Goal: Navigation & Orientation: Find specific page/section

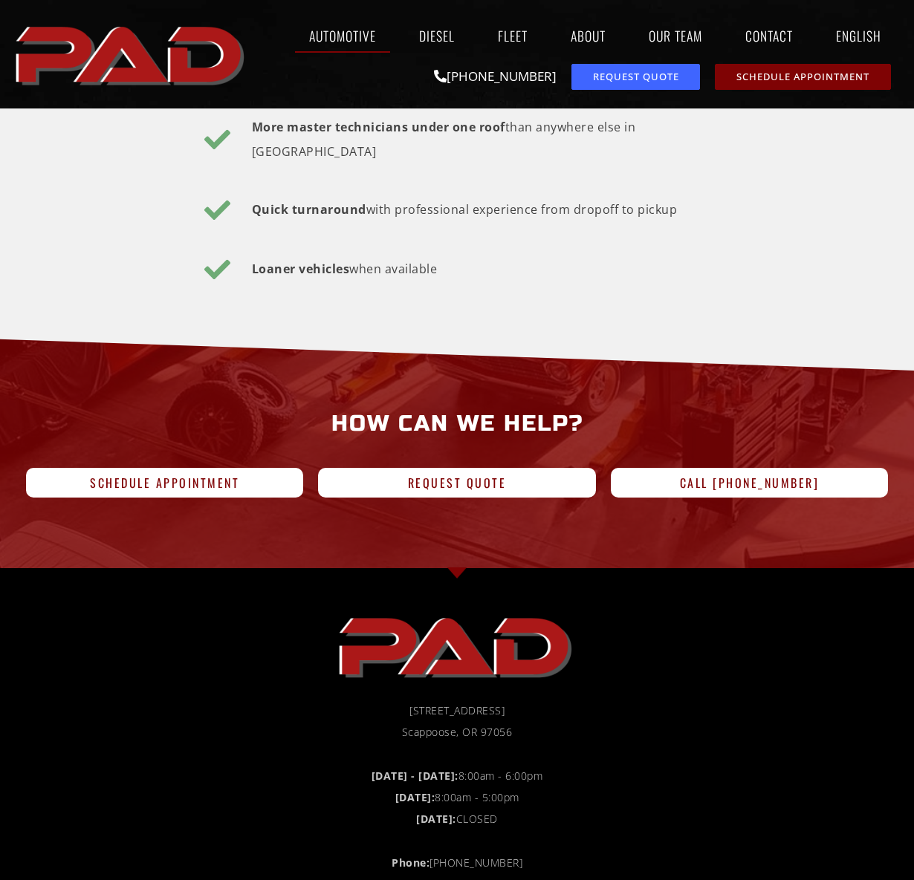
scroll to position [2897, 0]
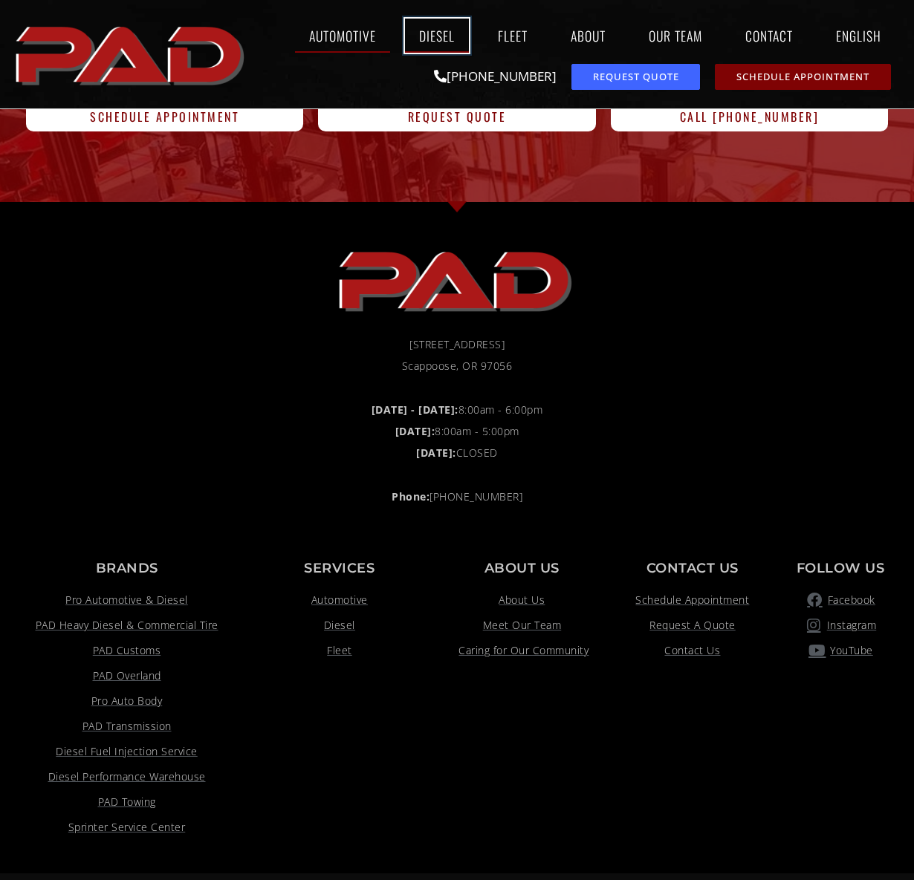
click at [440, 36] on link "Diesel" at bounding box center [437, 36] width 64 height 34
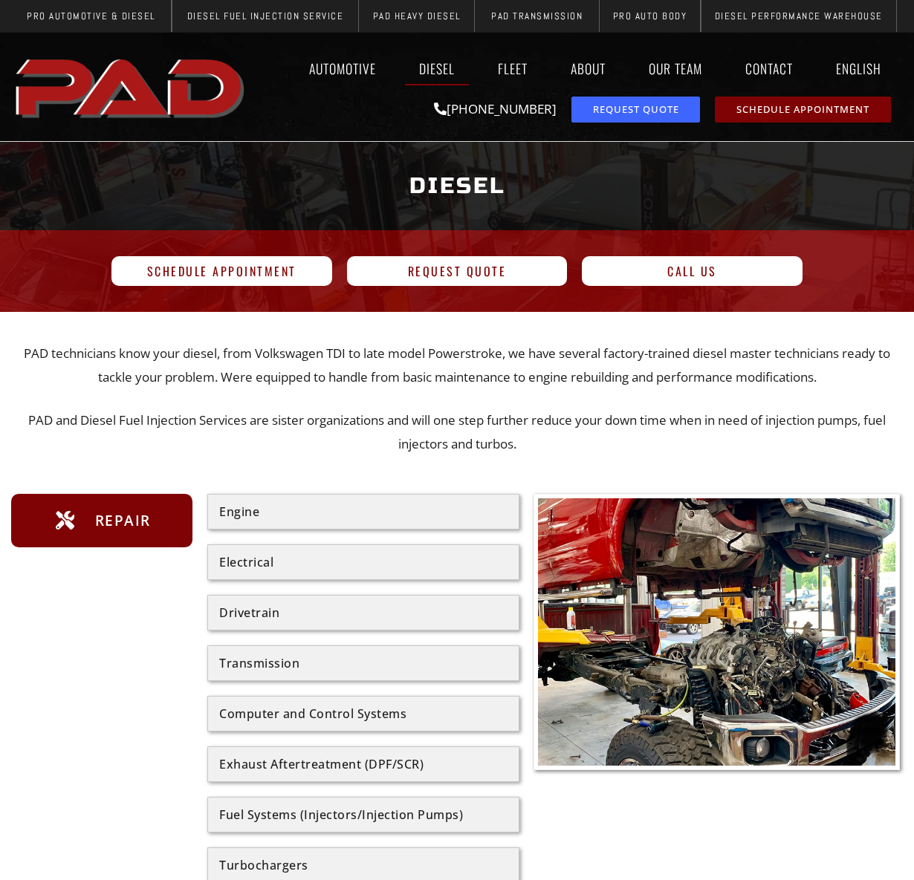
click at [270, 512] on div "Engine" at bounding box center [363, 512] width 288 height 12
click at [255, 513] on div "Engine" at bounding box center [363, 512] width 288 height 12
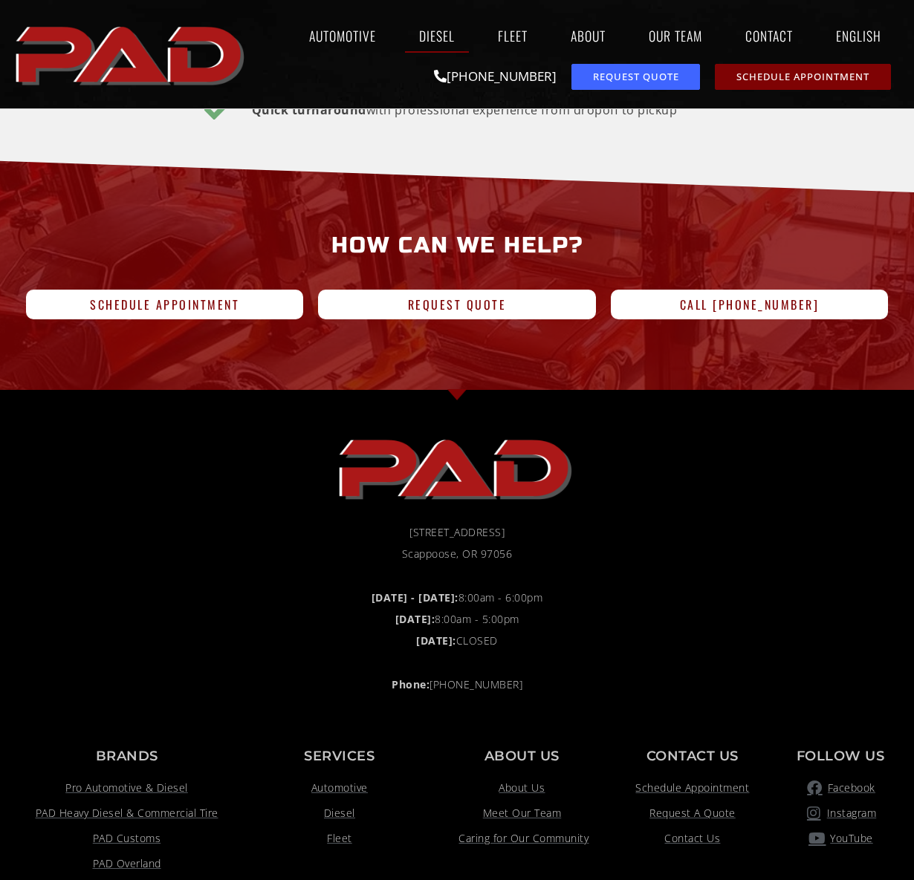
scroll to position [3120, 0]
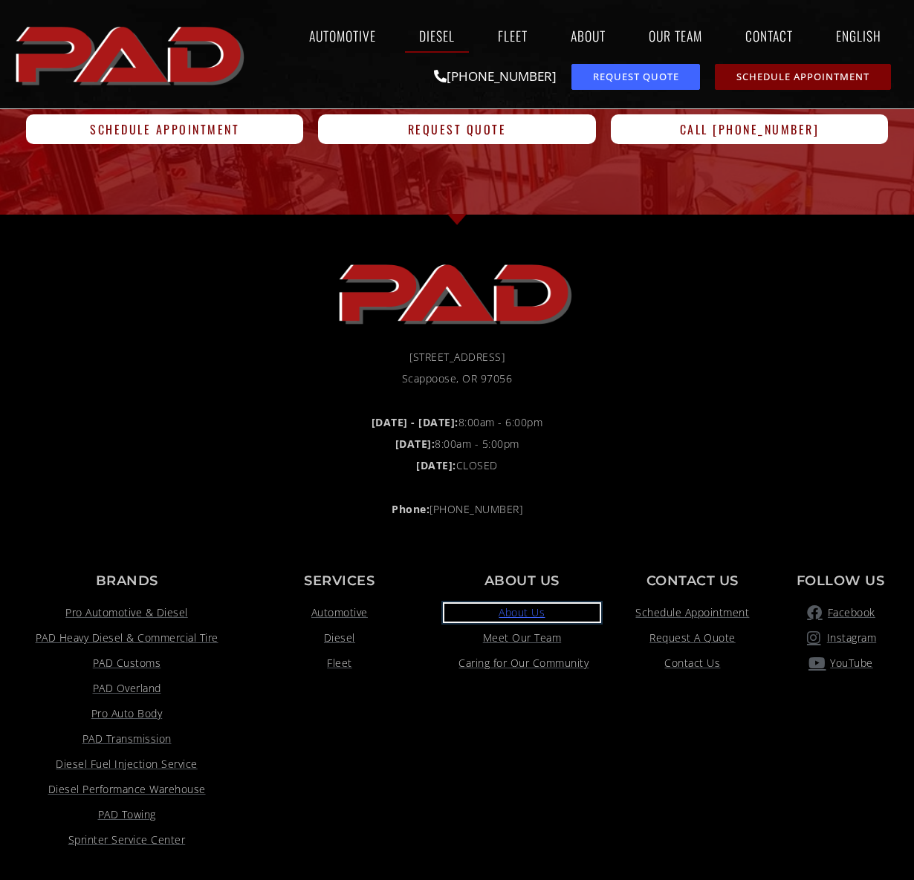
click at [502, 604] on span "About Us" at bounding box center [521, 613] width 46 height 18
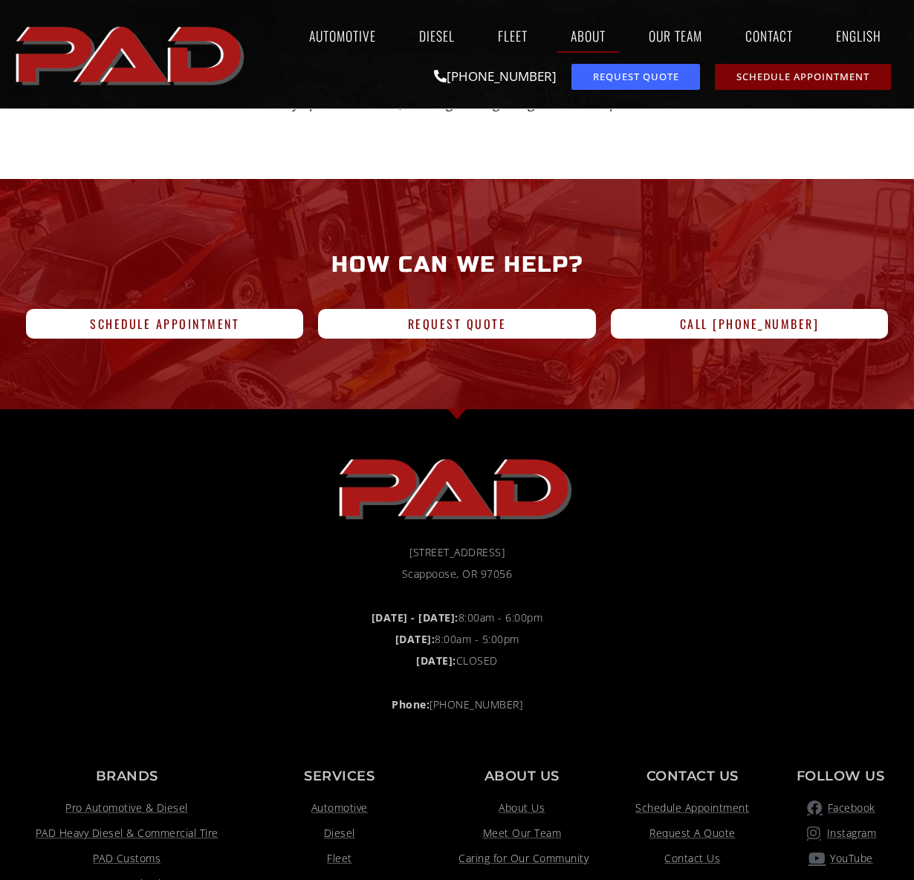
scroll to position [1411, 0]
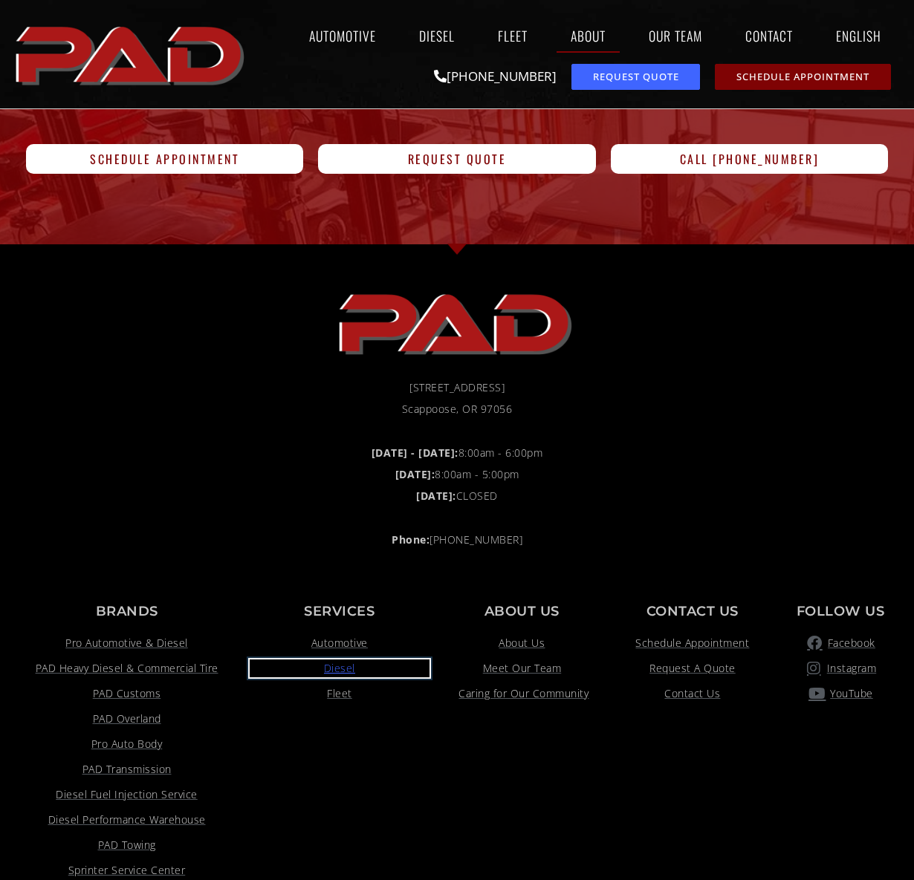
click at [337, 663] on span "Diesel" at bounding box center [339, 669] width 31 height 18
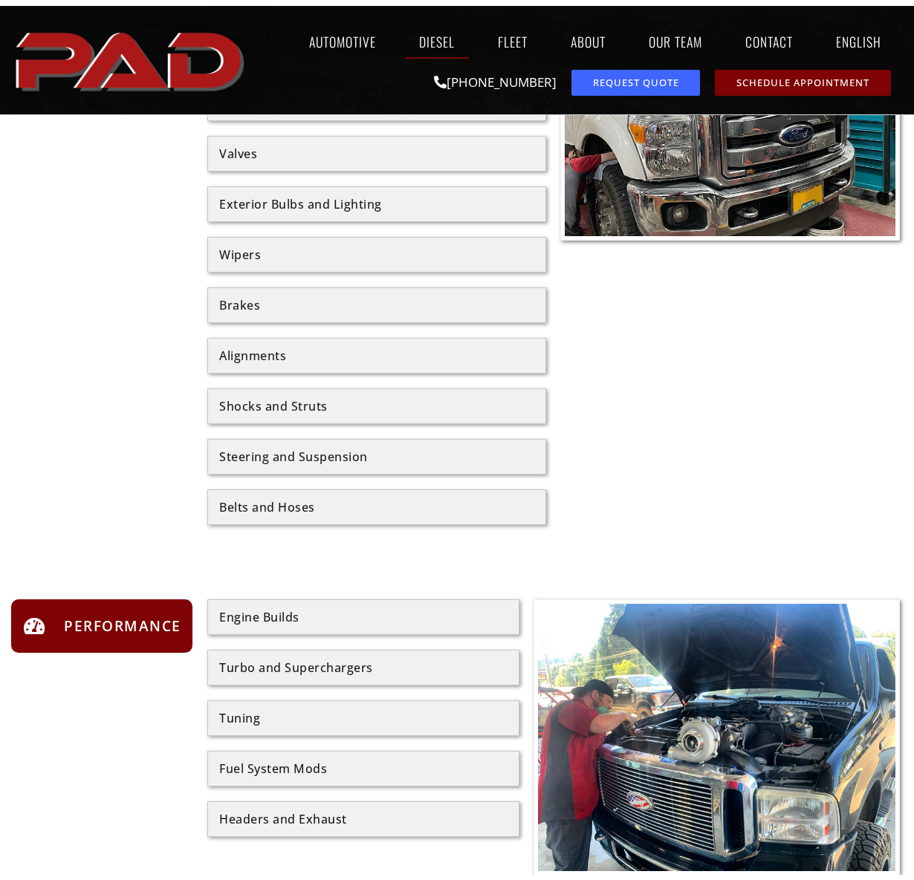
scroll to position [1040, 0]
